Goal: Task Accomplishment & Management: Complete application form

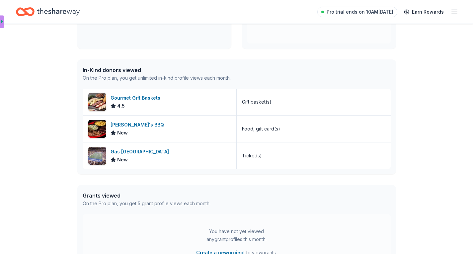
scroll to position [141, 0]
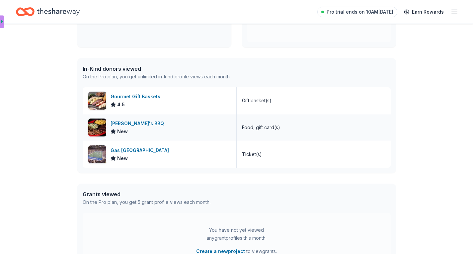
click at [97, 125] on img at bounding box center [97, 127] width 18 height 18
click at [55, 11] on icon "Home" at bounding box center [58, 11] width 42 height 7
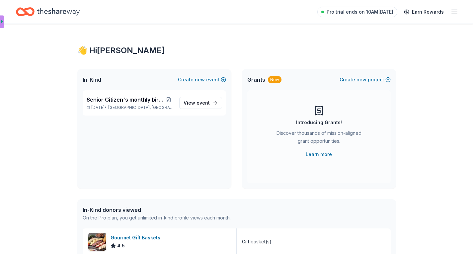
click at [315, 137] on div "Discover thousands of mission-aligned grant opportunities." at bounding box center [319, 138] width 90 height 19
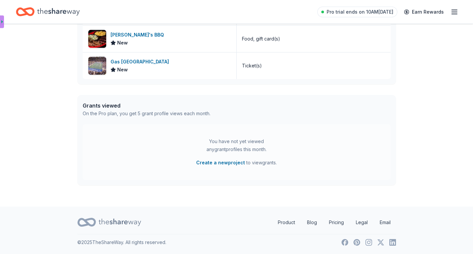
scroll to position [230, 0]
click at [54, 13] on icon "Home" at bounding box center [58, 12] width 42 height 14
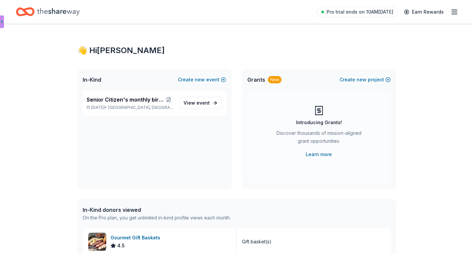
click at [454, 11] on icon "button" at bounding box center [454, 12] width 8 height 8
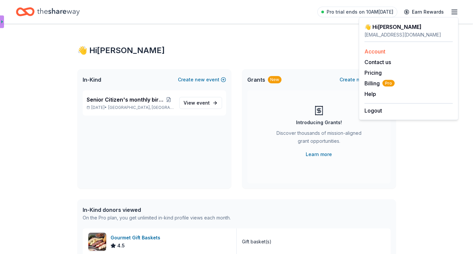
click at [373, 52] on link "Account" at bounding box center [374, 51] width 21 height 7
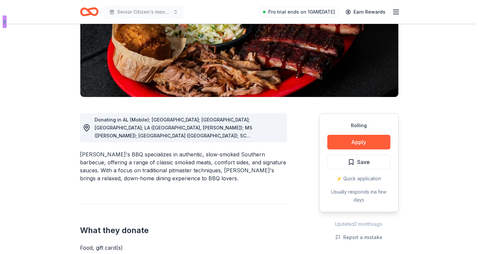
scroll to position [105, 0]
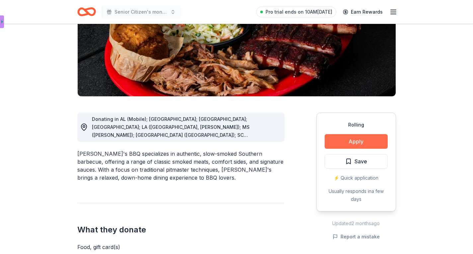
click at [355, 140] on button "Apply" at bounding box center [355, 141] width 63 height 15
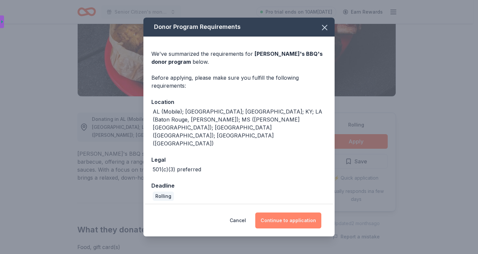
click at [286, 212] on button "Continue to application" at bounding box center [288, 220] width 66 height 16
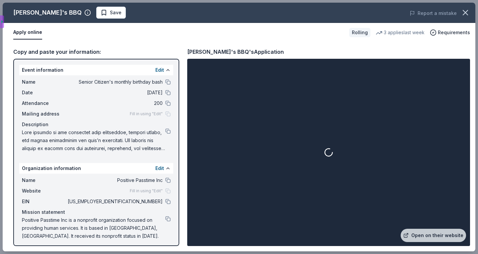
click at [23, 30] on button "Apply online" at bounding box center [27, 33] width 29 height 14
click at [24, 36] on button "Apply online" at bounding box center [27, 33] width 29 height 14
click at [31, 51] on div "Copy and paste your information:" at bounding box center [96, 51] width 166 height 9
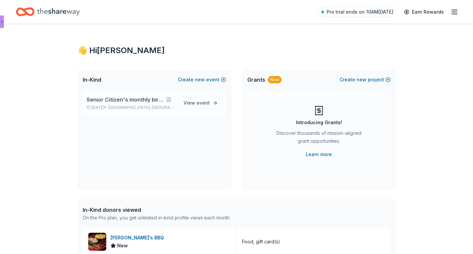
click at [117, 104] on div "Senior Citizen's monthly birthday bash Aug 27, 2025 • Arbor Ridge, GA" at bounding box center [130, 103] width 87 height 15
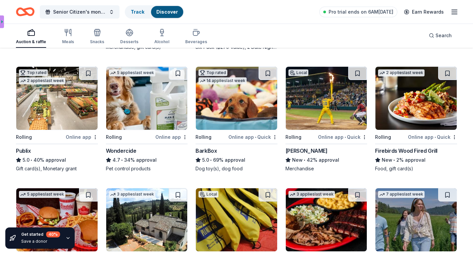
scroll to position [184, 0]
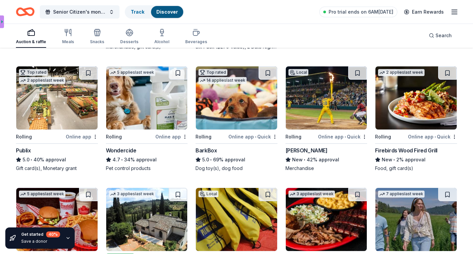
click at [74, 137] on div "Online app" at bounding box center [82, 136] width 32 height 8
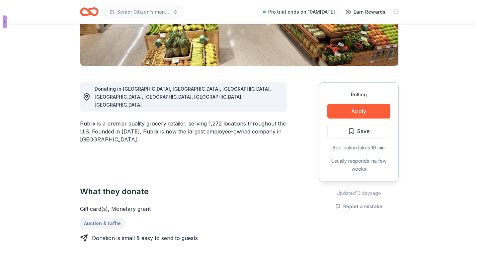
scroll to position [136, 0]
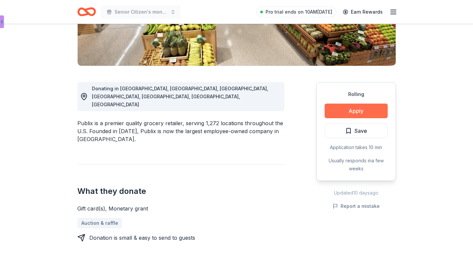
click at [357, 111] on button "Apply" at bounding box center [355, 110] width 63 height 15
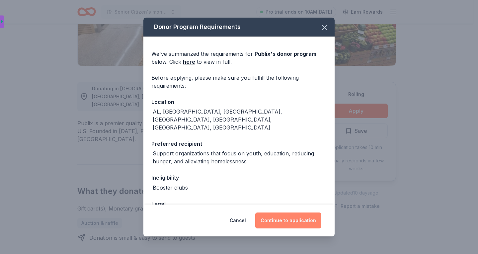
click at [292, 221] on button "Continue to application" at bounding box center [288, 220] width 66 height 16
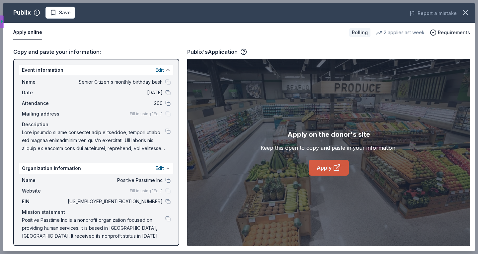
click at [327, 167] on link "Apply" at bounding box center [329, 168] width 40 height 16
click at [327, 164] on link "Apply" at bounding box center [329, 168] width 40 height 16
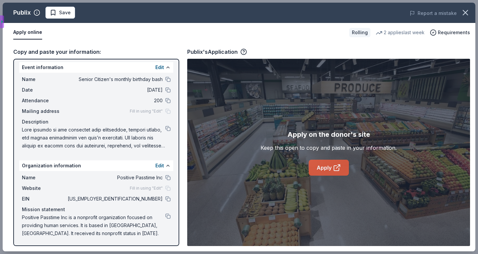
click at [319, 165] on link "Apply" at bounding box center [329, 168] width 40 height 16
click at [55, 209] on div "Mission statement" at bounding box center [96, 209] width 149 height 8
drag, startPoint x: 22, startPoint y: 210, endPoint x: 118, endPoint y: 225, distance: 98.0
click at [118, 225] on div "Name Positive Passtime Inc Website Fill in using "Edit" EIN 58-2607361 Mission …" at bounding box center [96, 205] width 154 height 69
click at [165, 216] on button at bounding box center [167, 215] width 5 height 5
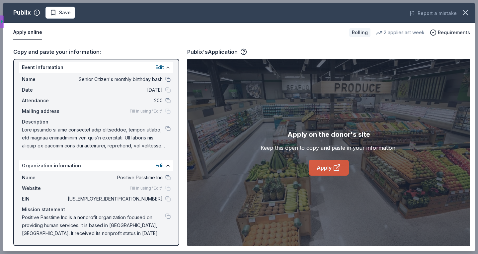
click at [326, 169] on link "Apply" at bounding box center [329, 168] width 40 height 16
click at [460, 46] on div "Copy and paste your information: Event information Edit Name Senior Citizen's m…" at bounding box center [239, 146] width 472 height 209
click at [165, 65] on button at bounding box center [167, 67] width 5 height 5
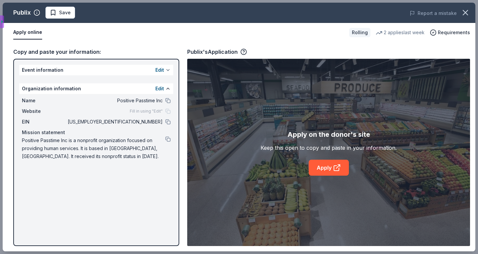
click at [163, 65] on div "Event information Edit" at bounding box center [96, 70] width 154 height 11
click at [83, 18] on div "Publix Save" at bounding box center [144, 13] width 283 height 12
click at [57, 12] on span "Save" at bounding box center [60, 13] width 21 height 8
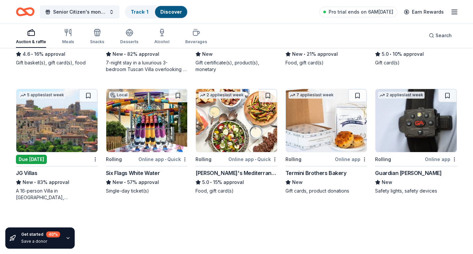
scroll to position [411, 0]
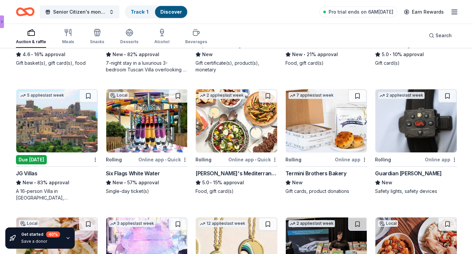
click at [51, 129] on img at bounding box center [56, 120] width 81 height 63
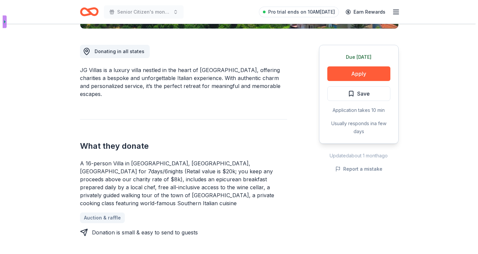
scroll to position [175, 0]
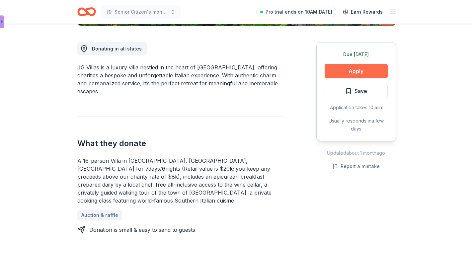
click at [357, 68] on button "Apply" at bounding box center [355, 71] width 63 height 15
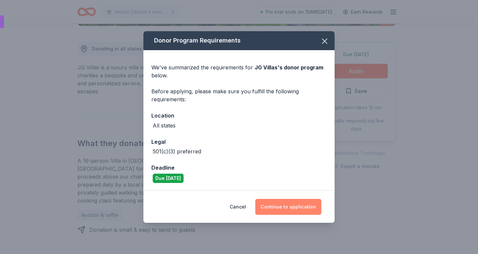
click at [281, 204] on button "Continue to application" at bounding box center [288, 207] width 66 height 16
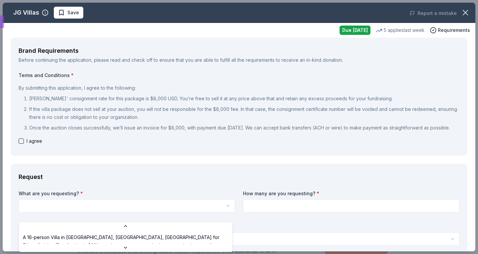
scroll to position [1, 0]
click at [81, 212] on html "Senior Citizen's monthly birthday bash Pro trial ends on 10AM[DATE] Earn Reward…" at bounding box center [239, 127] width 478 height 254
